Goal: Task Accomplishment & Management: Manage account settings

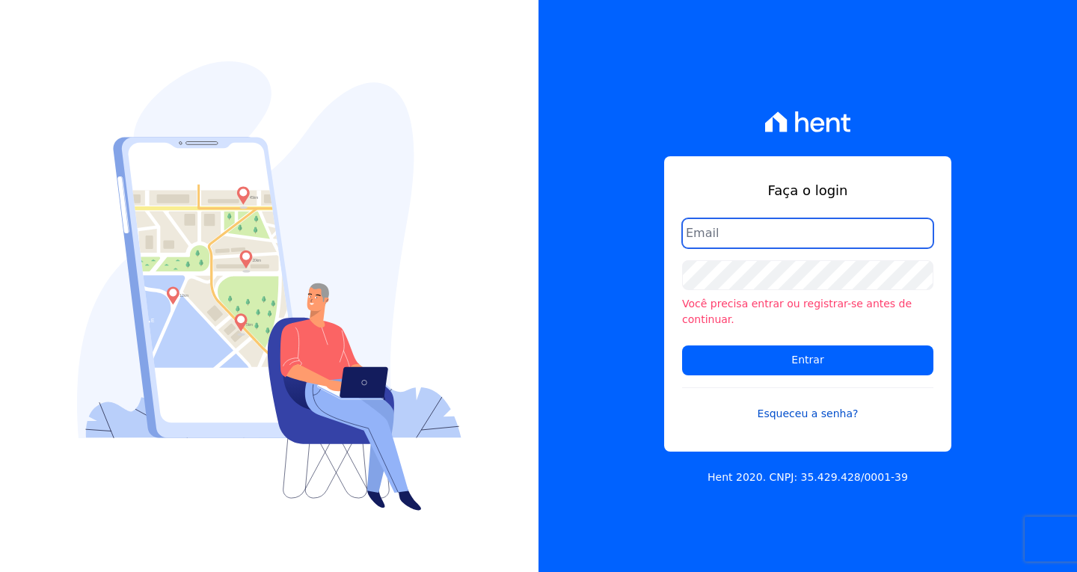
type input "[EMAIL_ADDRESS][DOMAIN_NAME]"
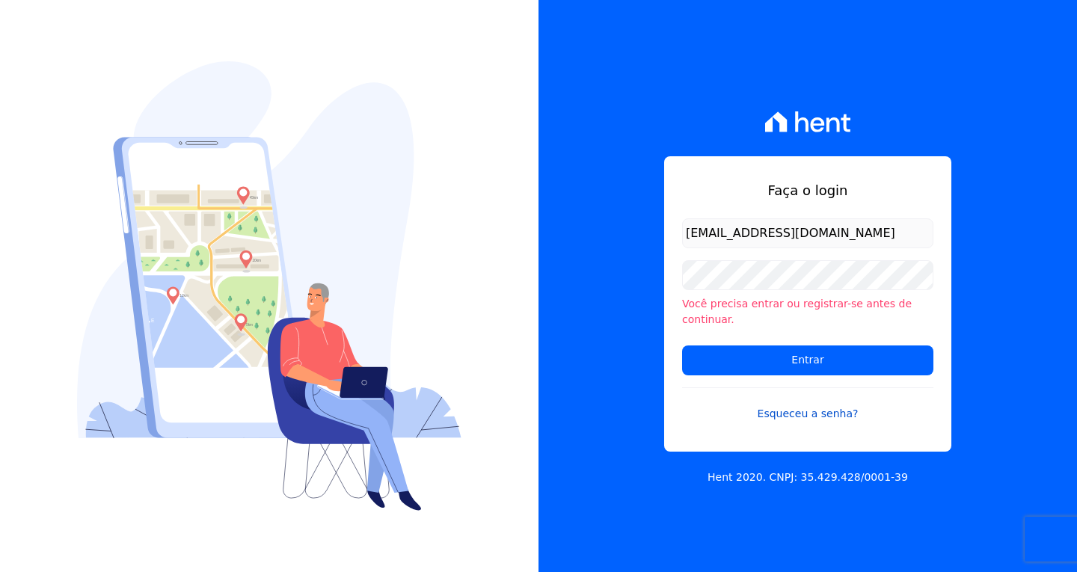
click at [909, 405] on link "Esqueceu a senha?" at bounding box center [807, 405] width 251 height 34
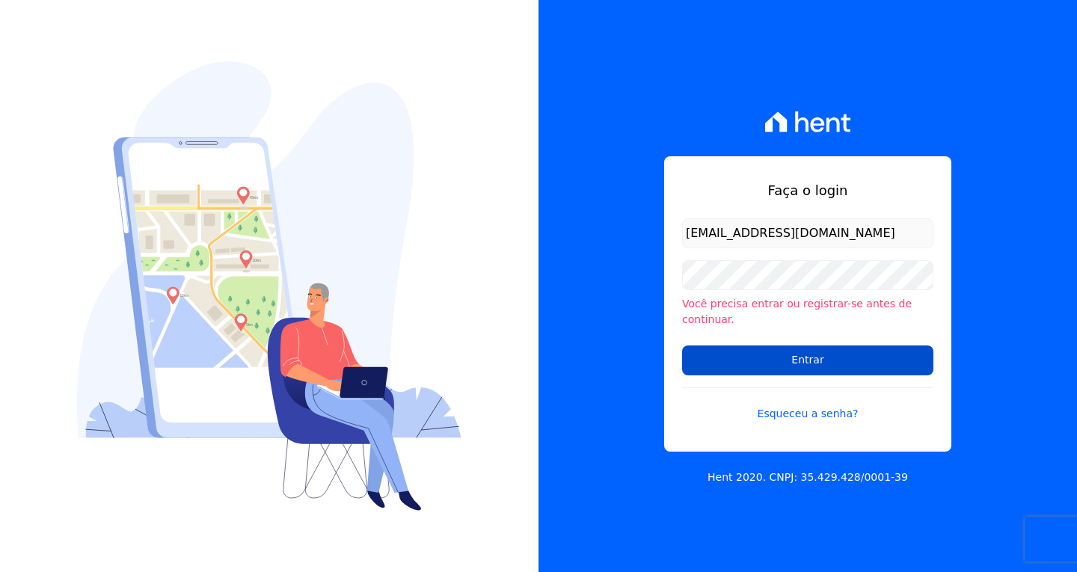
click at [768, 355] on input "Entrar" at bounding box center [807, 361] width 251 height 30
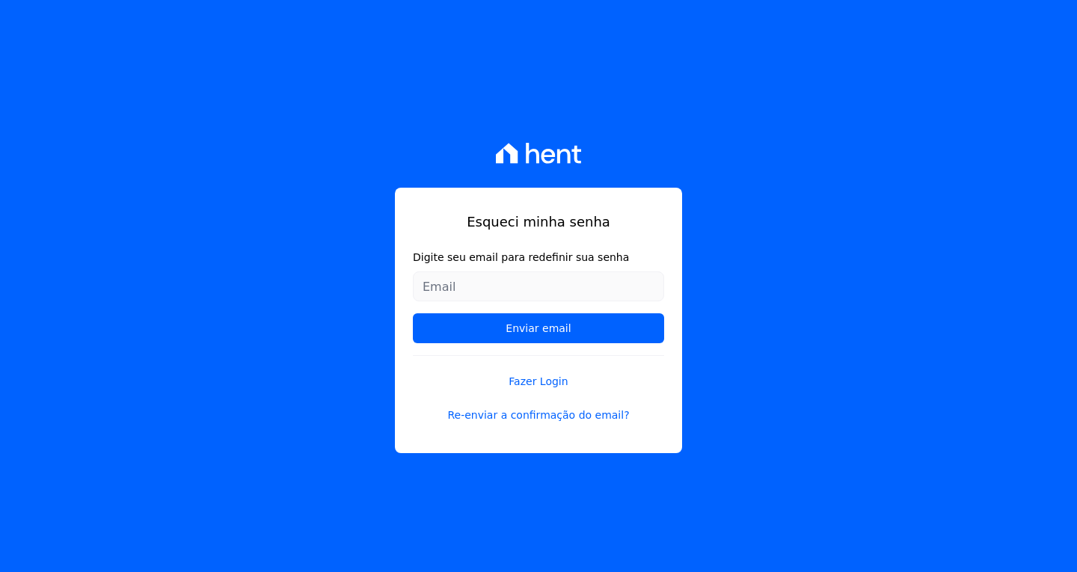
click at [879, 346] on div "Esqueci minha senha Digite seu email para redefinir sua senha Enviar email Faze…" at bounding box center [538, 286] width 1077 height 572
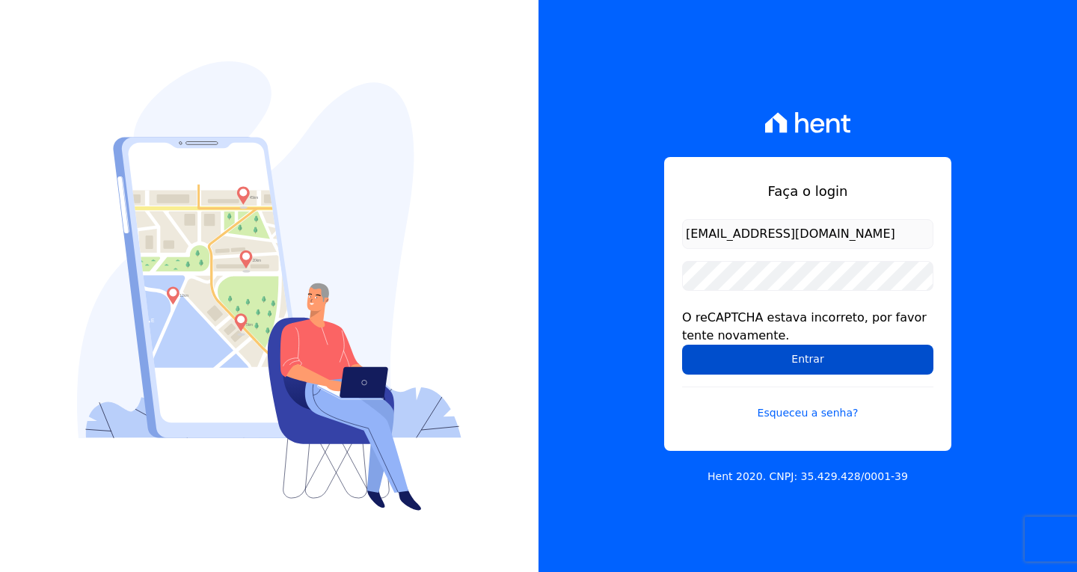
click at [739, 361] on input "Entrar" at bounding box center [807, 360] width 251 height 30
click at [754, 349] on input "Entrar" at bounding box center [807, 360] width 251 height 30
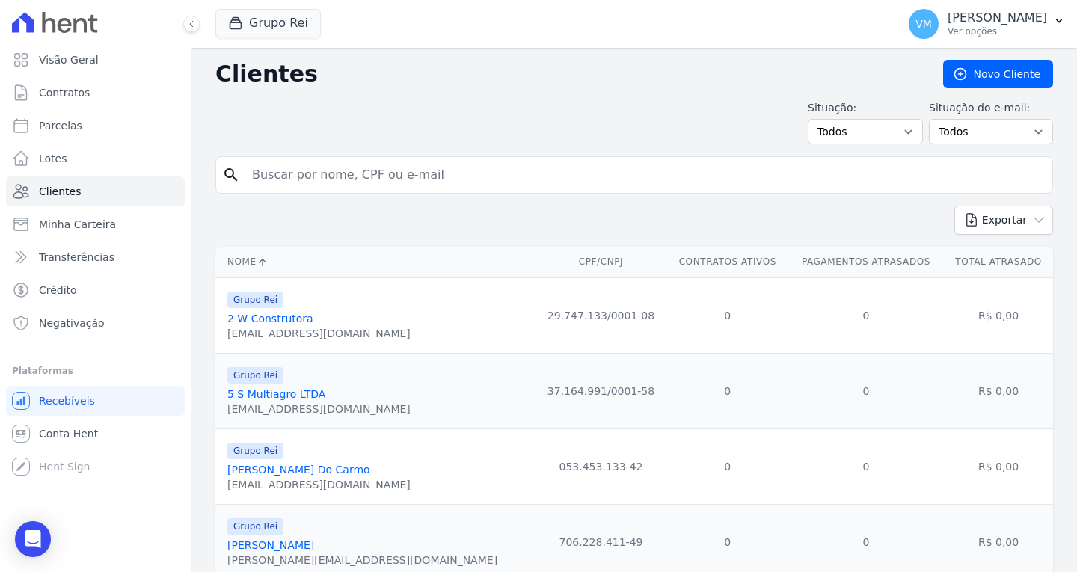
click at [430, 174] on input "search" at bounding box center [645, 175] width 804 height 30
paste input "62595032100"
type input "62595032100"
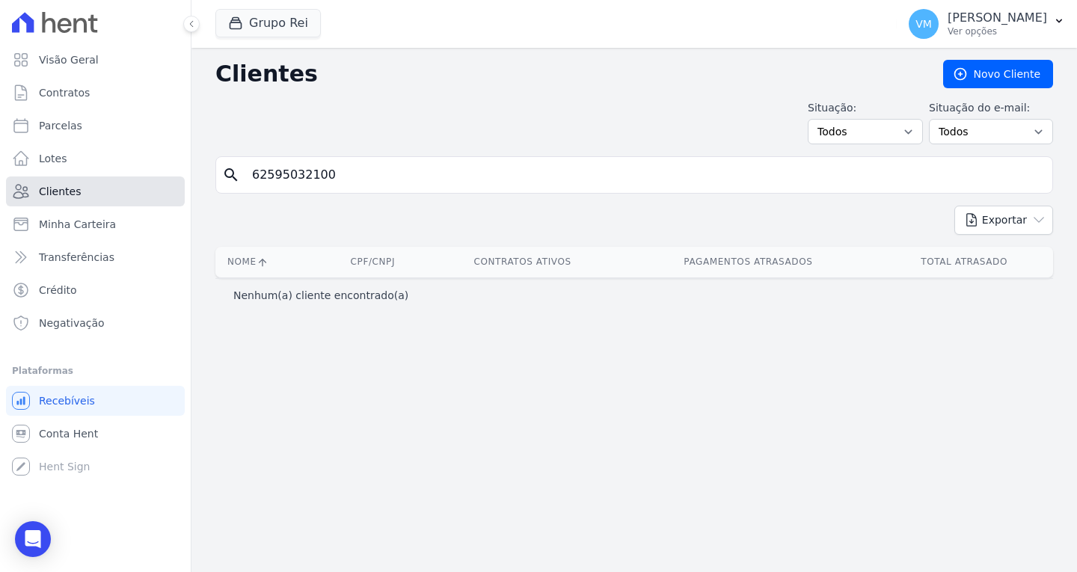
click at [62, 188] on span "Clientes" at bounding box center [60, 191] width 42 height 15
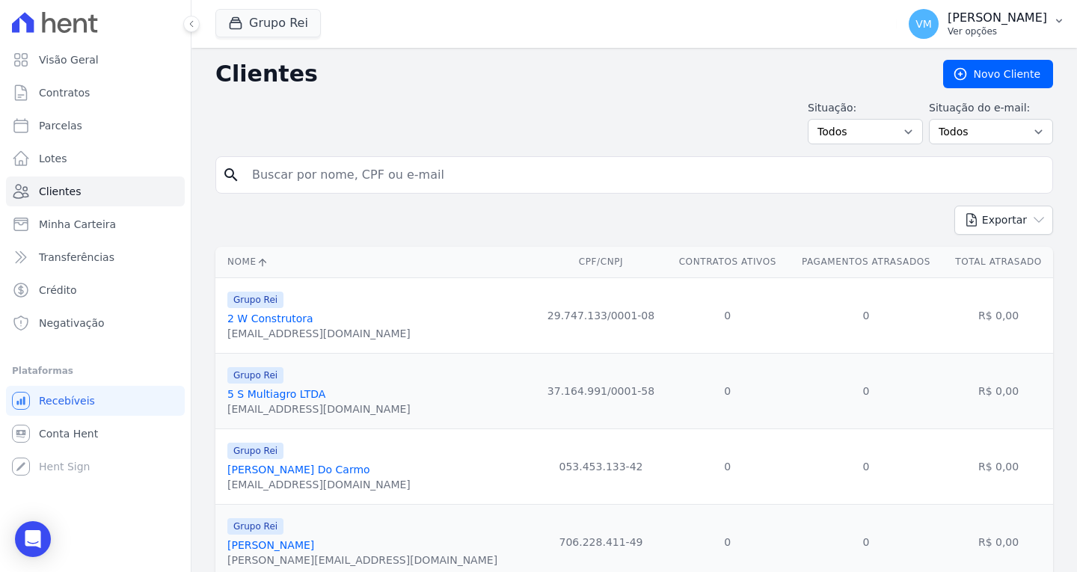
click at [973, 19] on p "[PERSON_NAME]" at bounding box center [998, 17] width 100 height 15
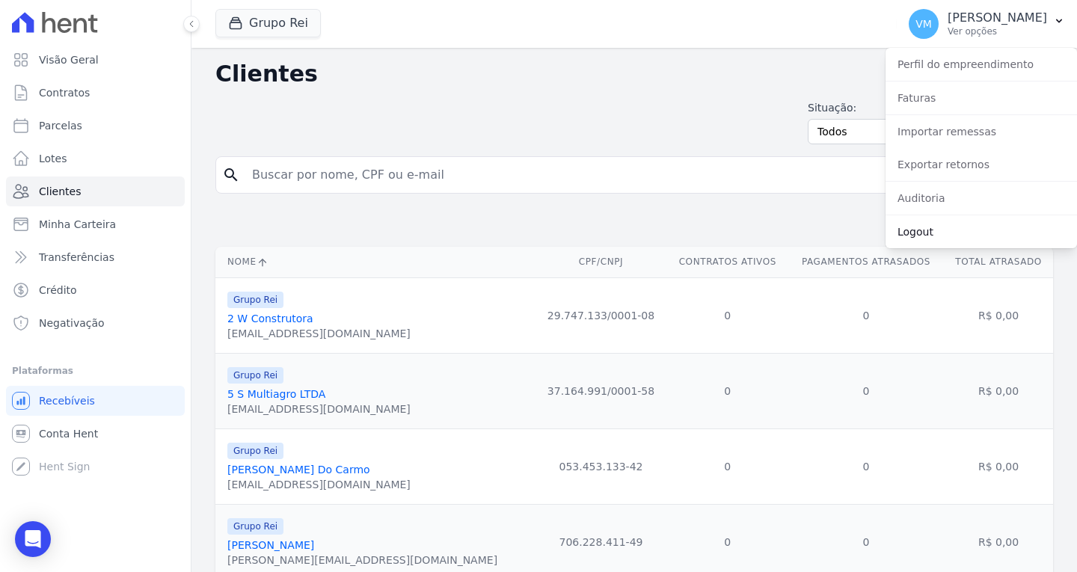
drag, startPoint x: 941, startPoint y: 231, endPoint x: 918, endPoint y: 212, distance: 30.3
click at [941, 231] on link "Logout" at bounding box center [982, 231] width 192 height 27
